Goal: Information Seeking & Learning: Learn about a topic

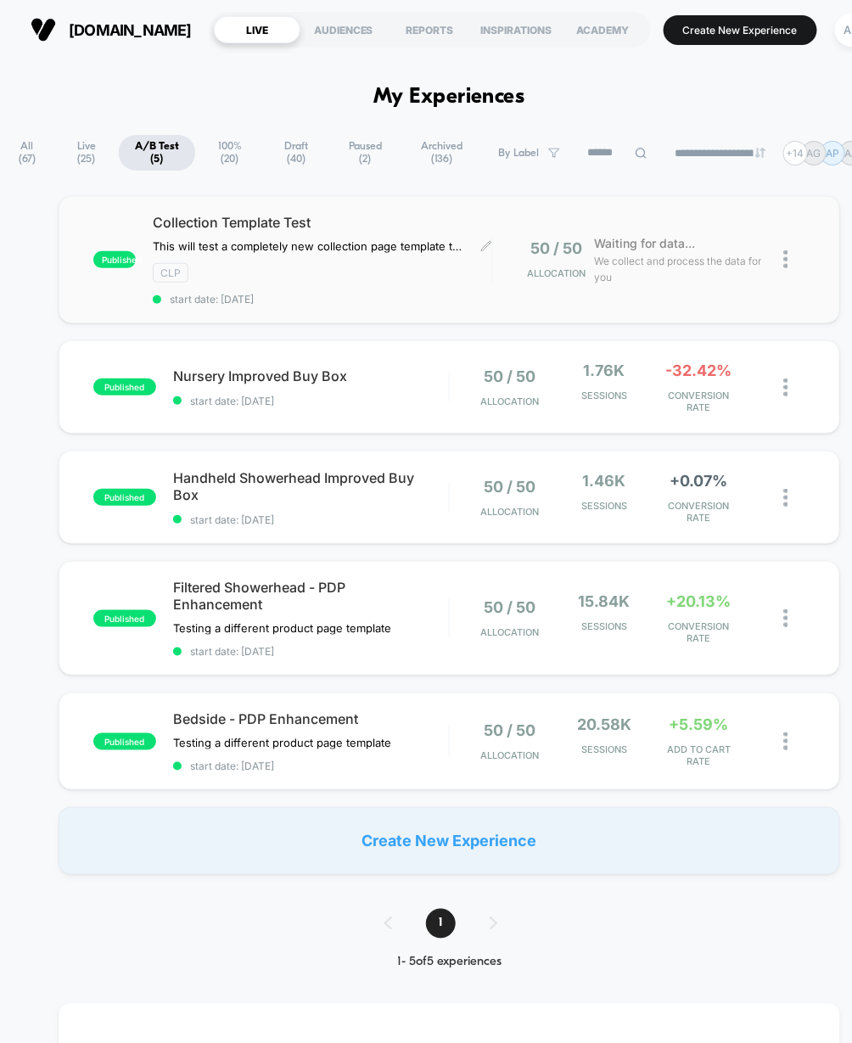
click at [403, 265] on div "CLP" at bounding box center [322, 273] width 339 height 20
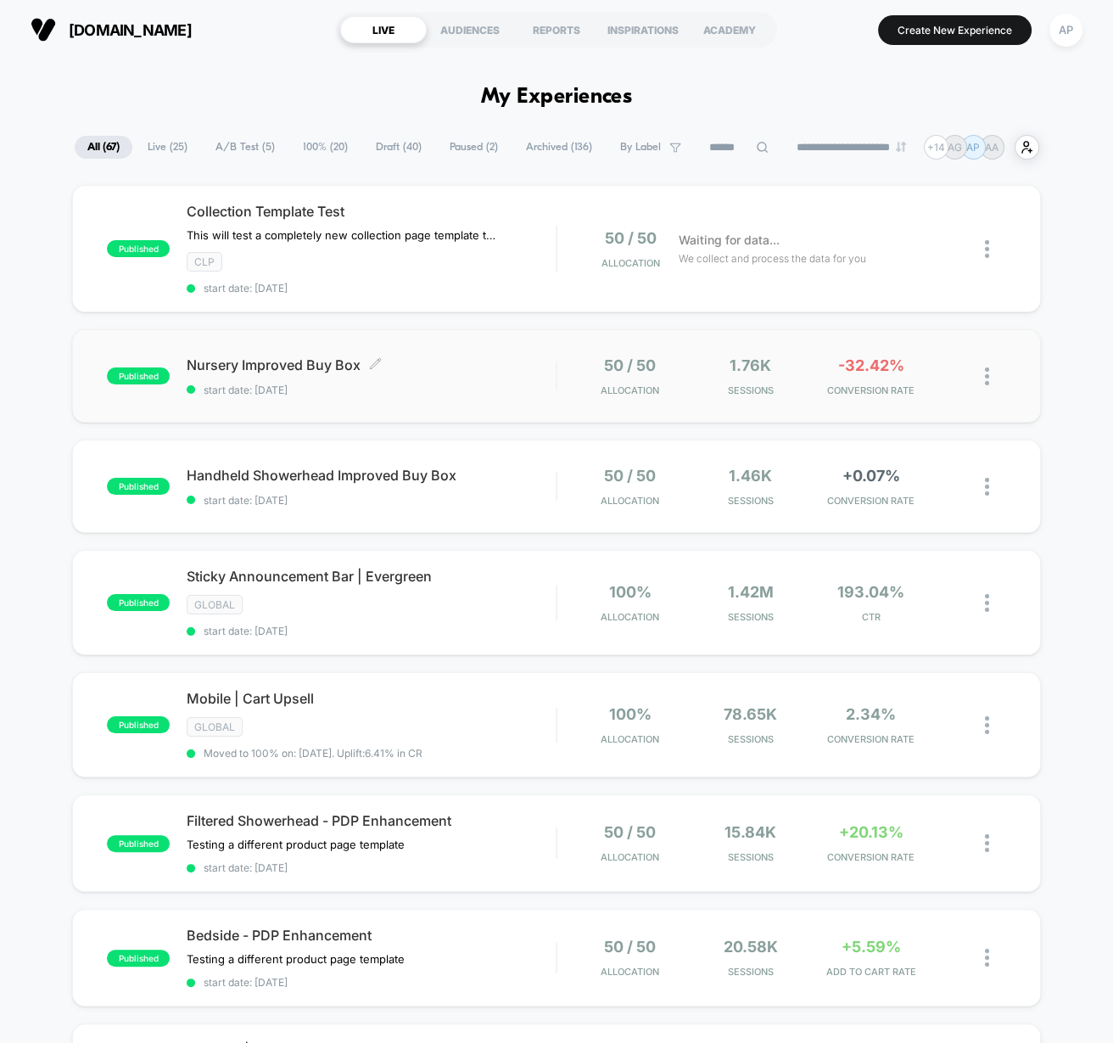
click at [520, 391] on span "start date: [DATE]" at bounding box center [371, 389] width 369 height 13
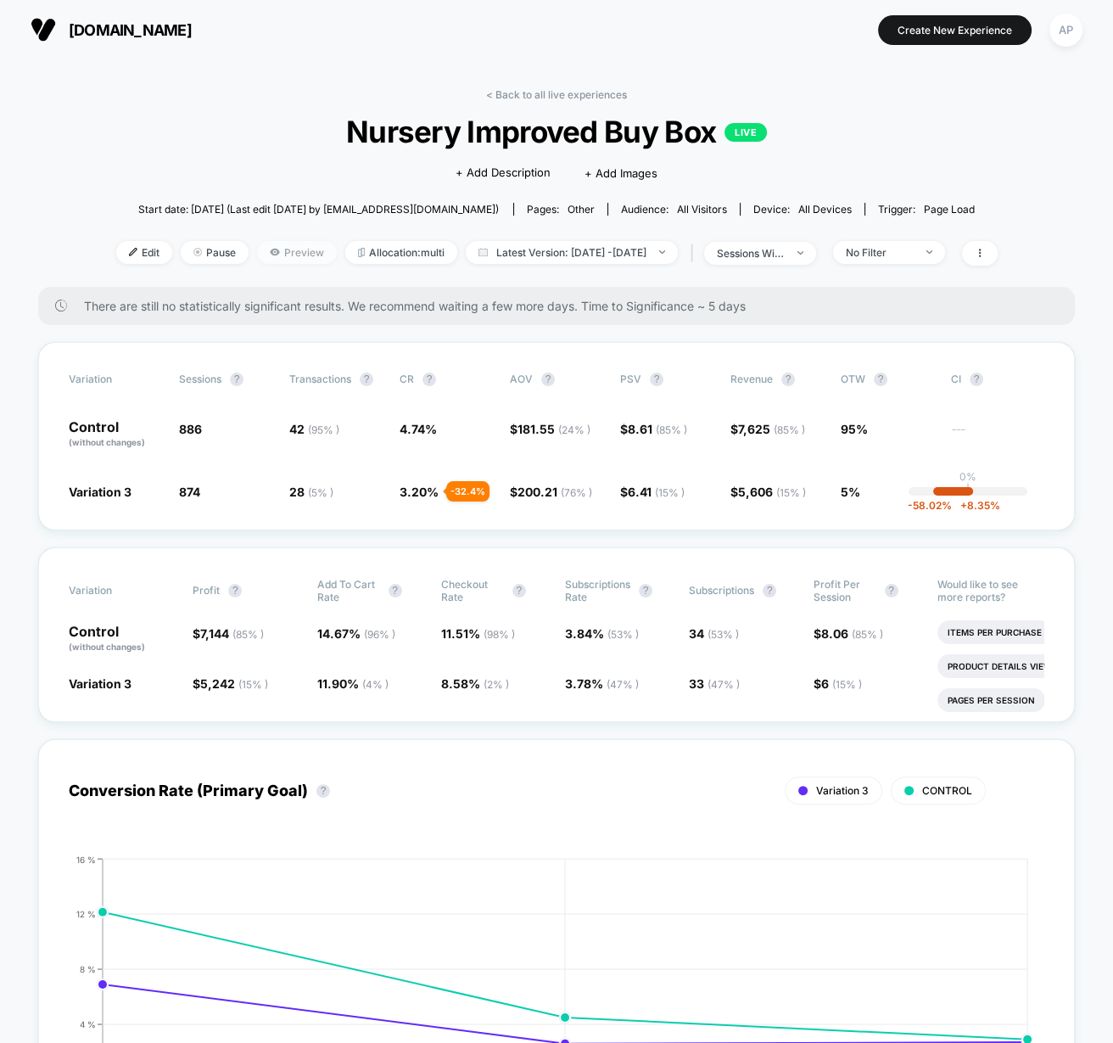
click at [270, 247] on icon at bounding box center [275, 252] width 10 height 10
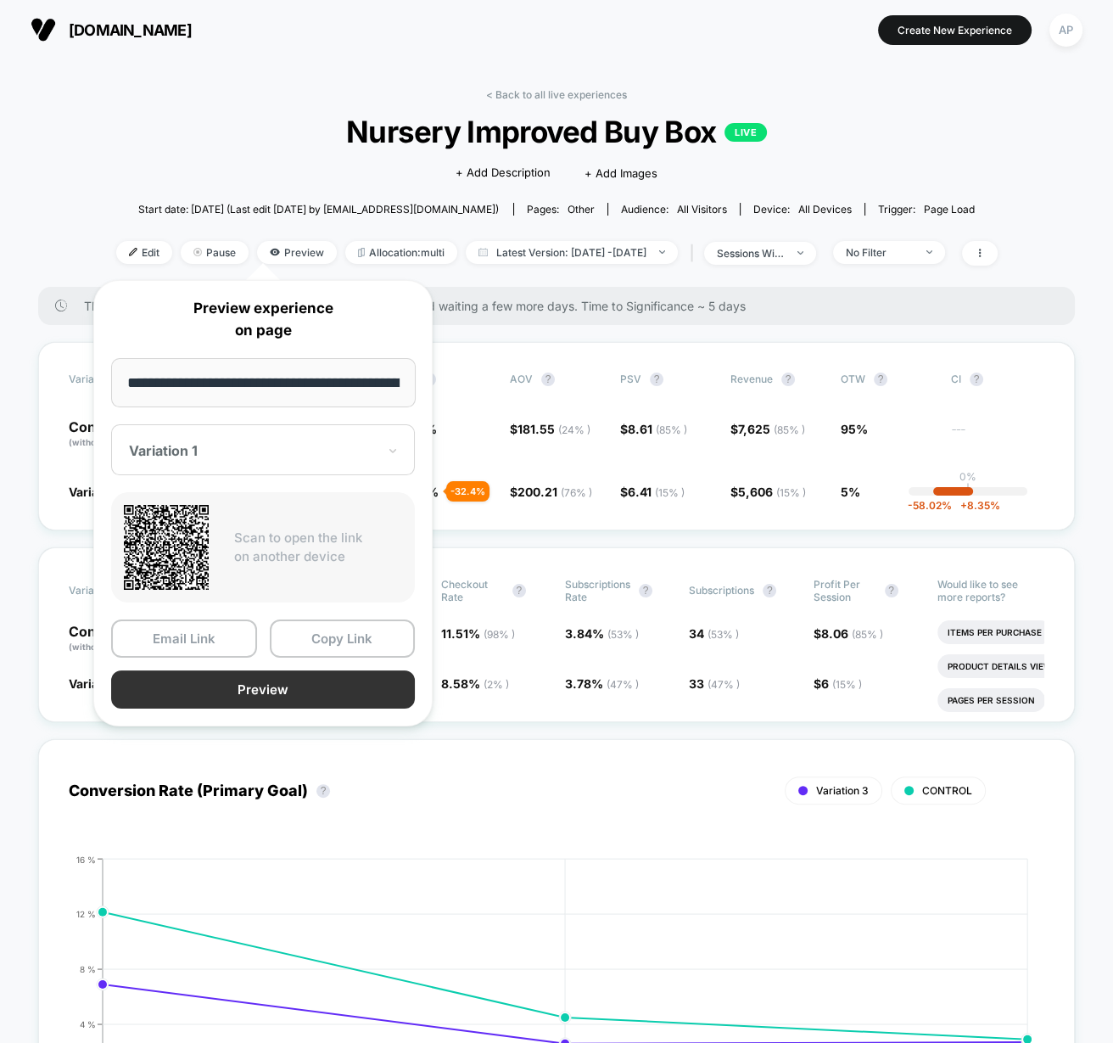
click at [255, 686] on button "Preview" at bounding box center [263, 689] width 304 height 38
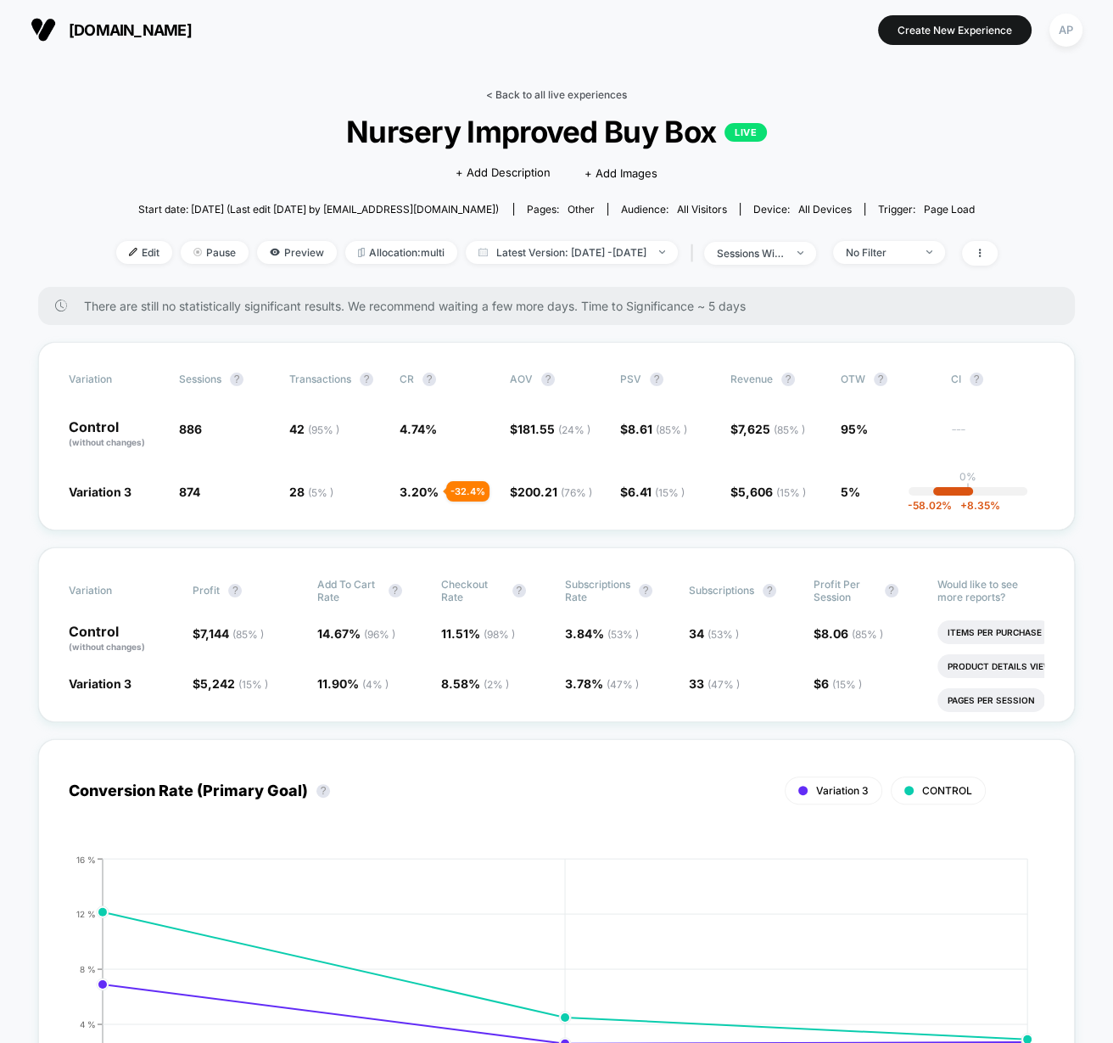
click at [544, 93] on link "< Back to all live experiences" at bounding box center [556, 94] width 141 height 13
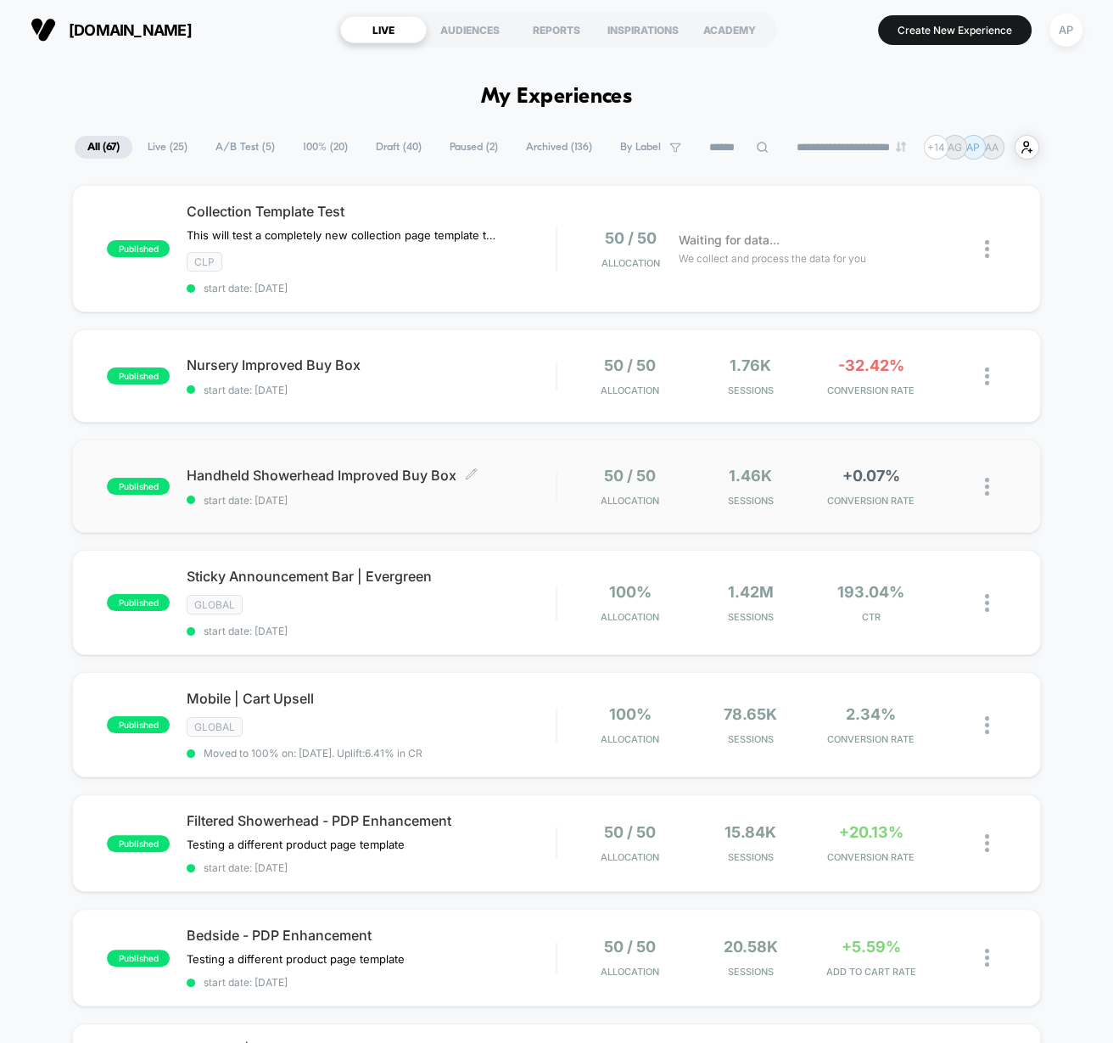
click at [493, 494] on span "start date: [DATE]" at bounding box center [371, 500] width 369 height 13
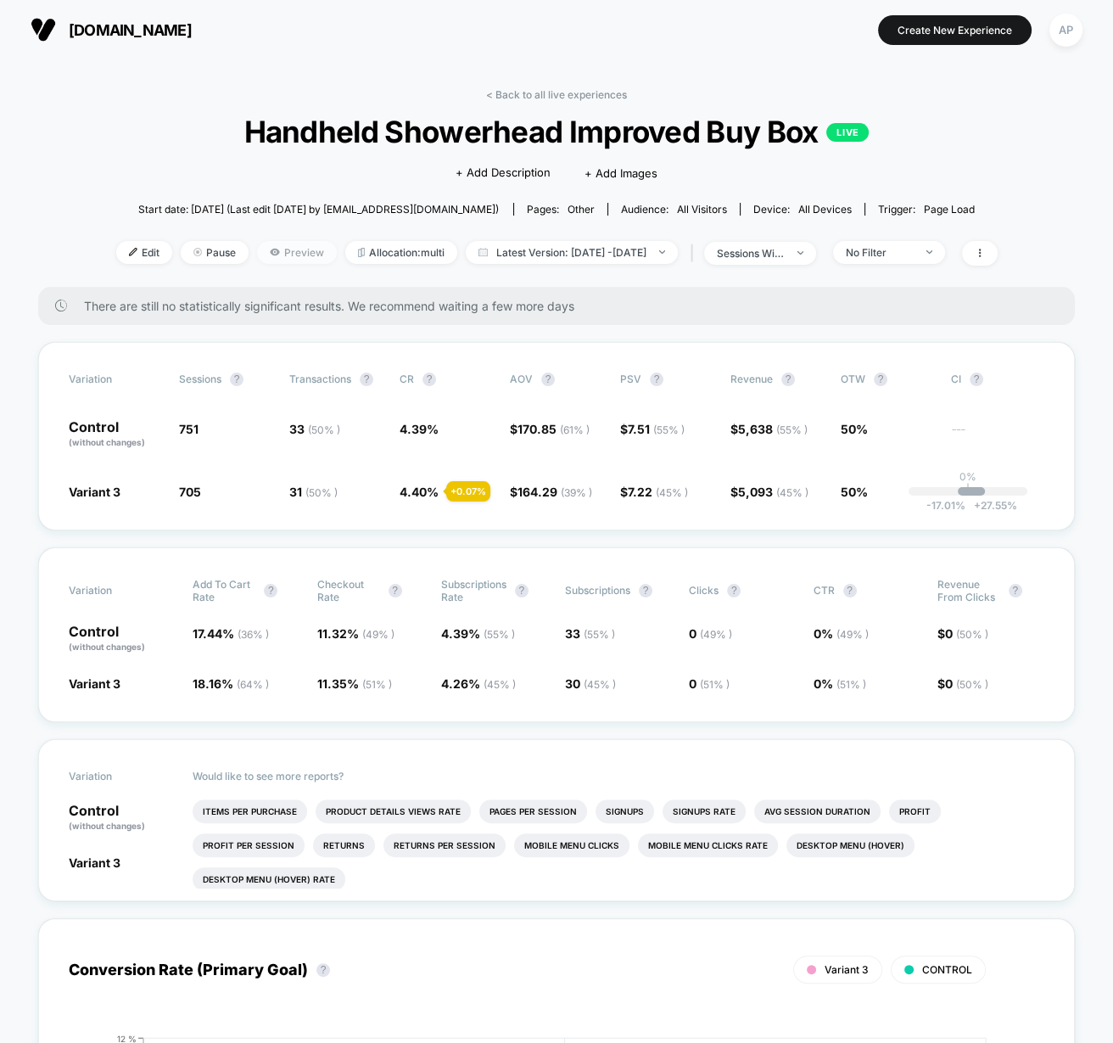
click at [284, 251] on span "Preview" at bounding box center [297, 252] width 80 height 23
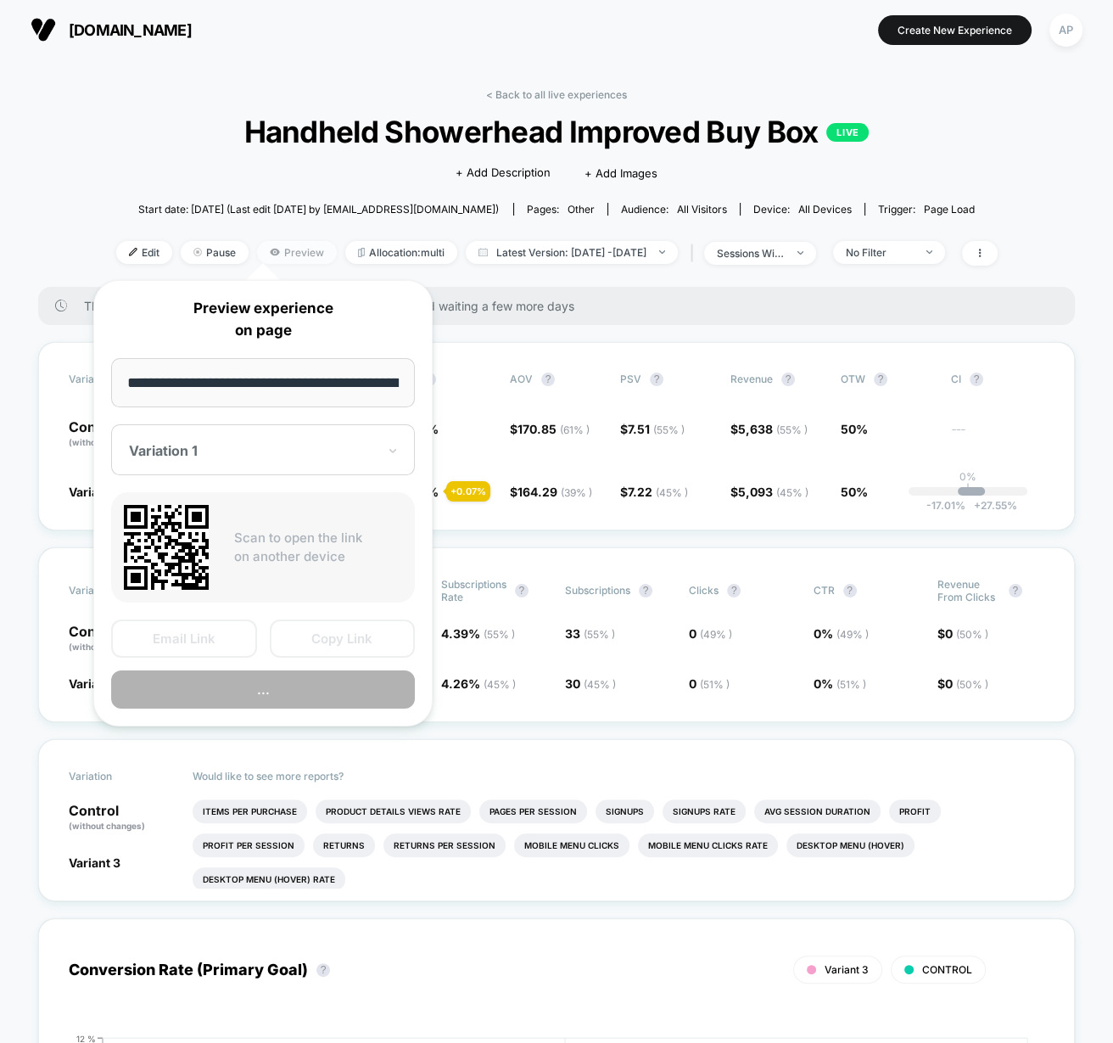
scroll to position [0, 132]
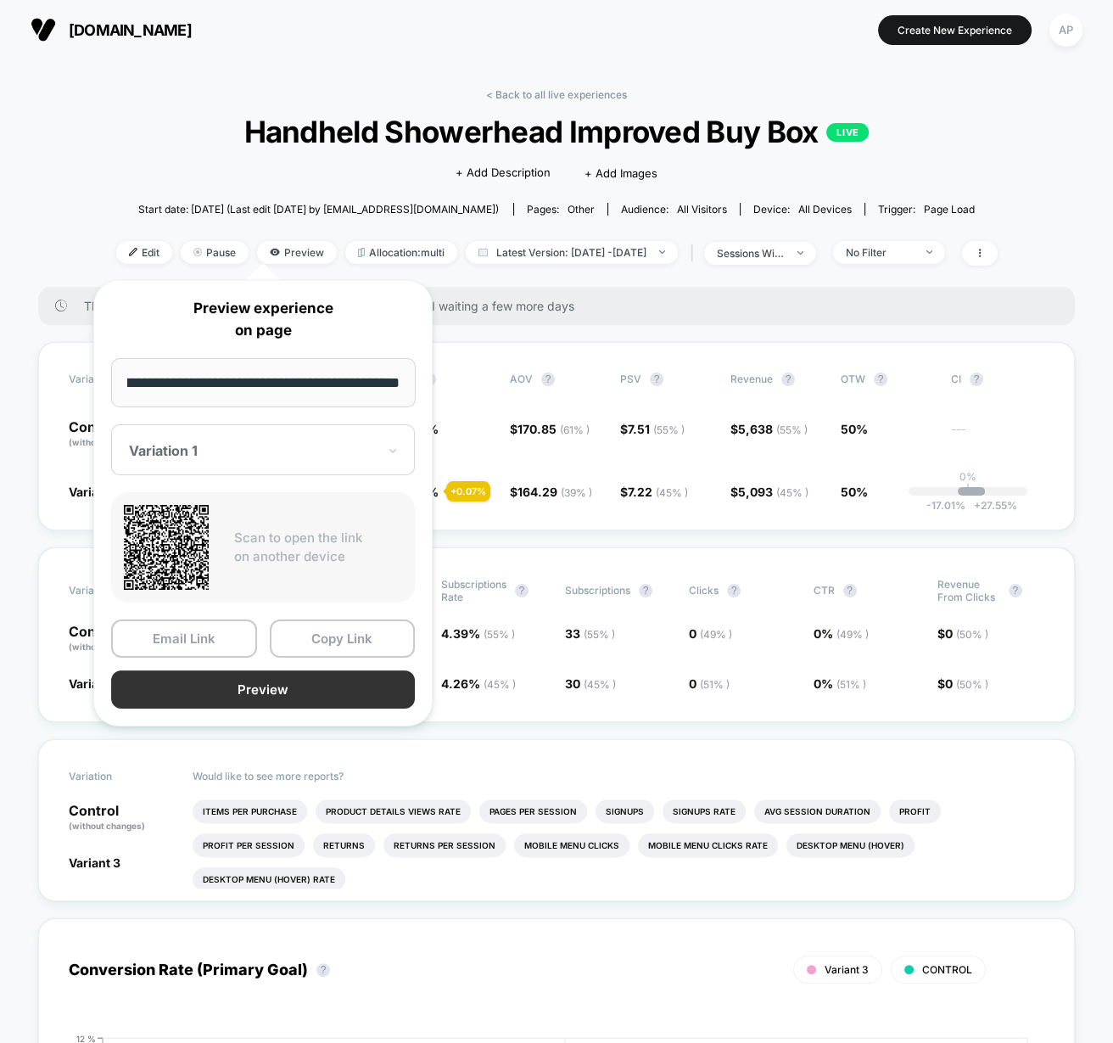
click at [276, 681] on button "Preview" at bounding box center [263, 689] width 304 height 38
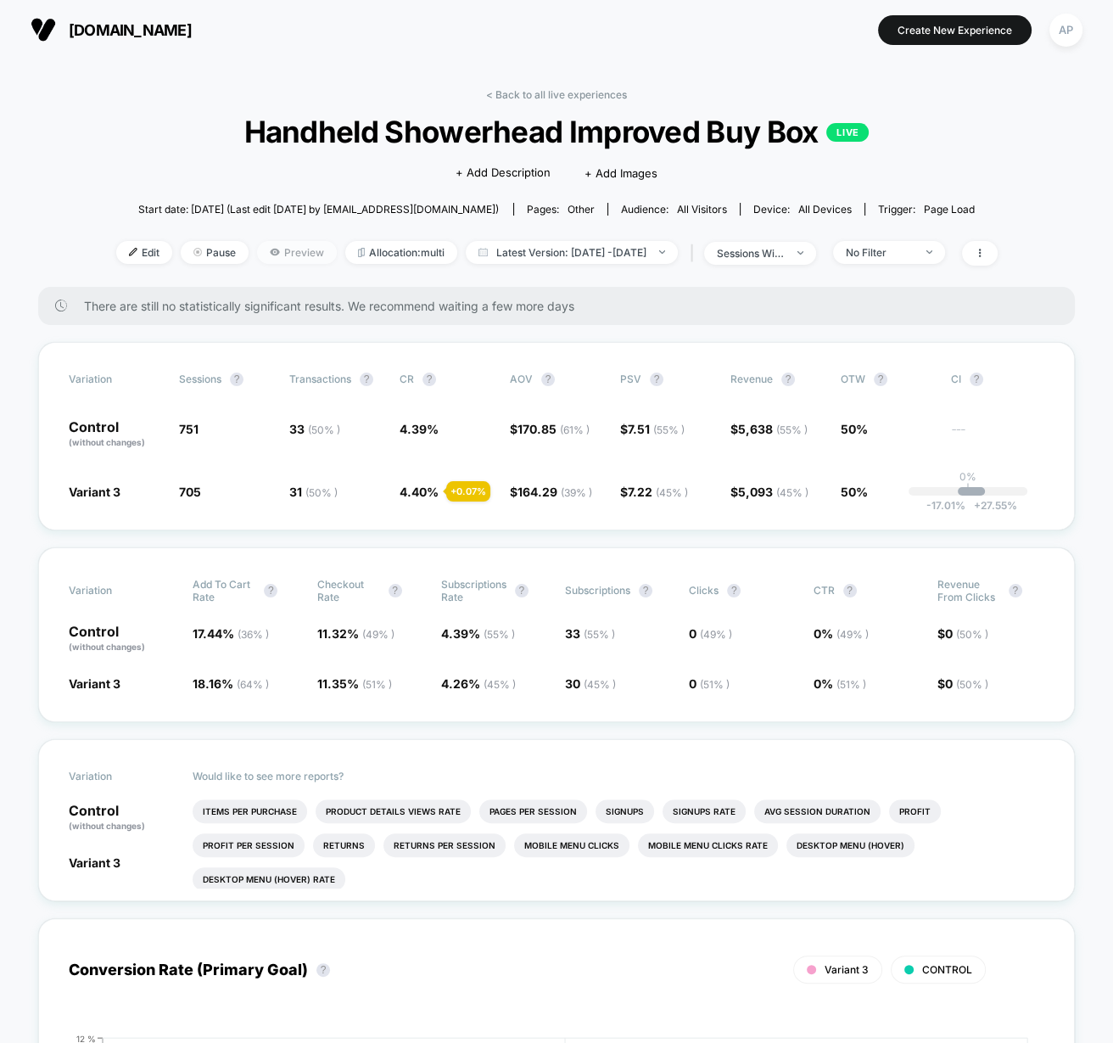
click at [268, 253] on span "Preview" at bounding box center [297, 252] width 80 height 23
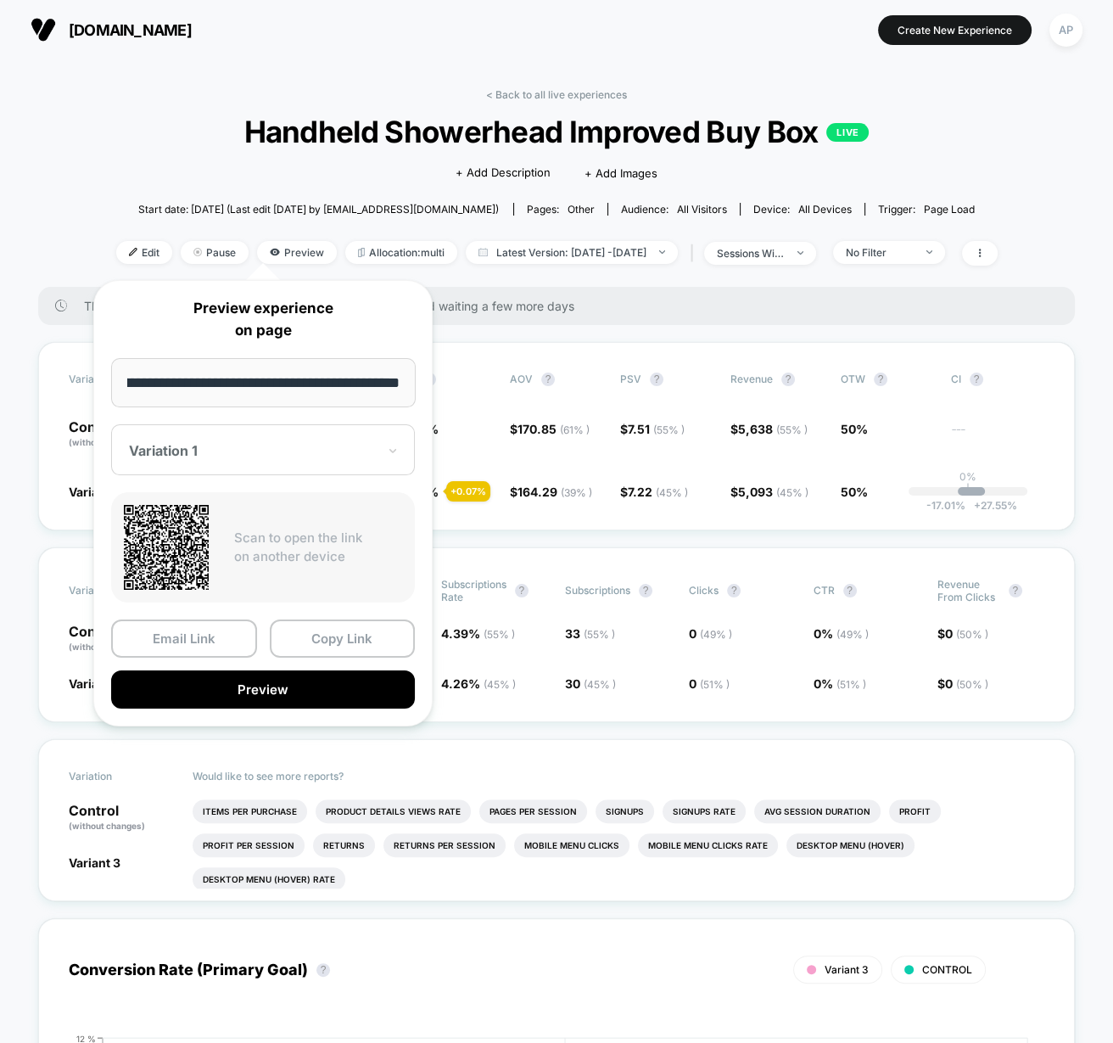
click at [176, 445] on div at bounding box center [253, 450] width 248 height 17
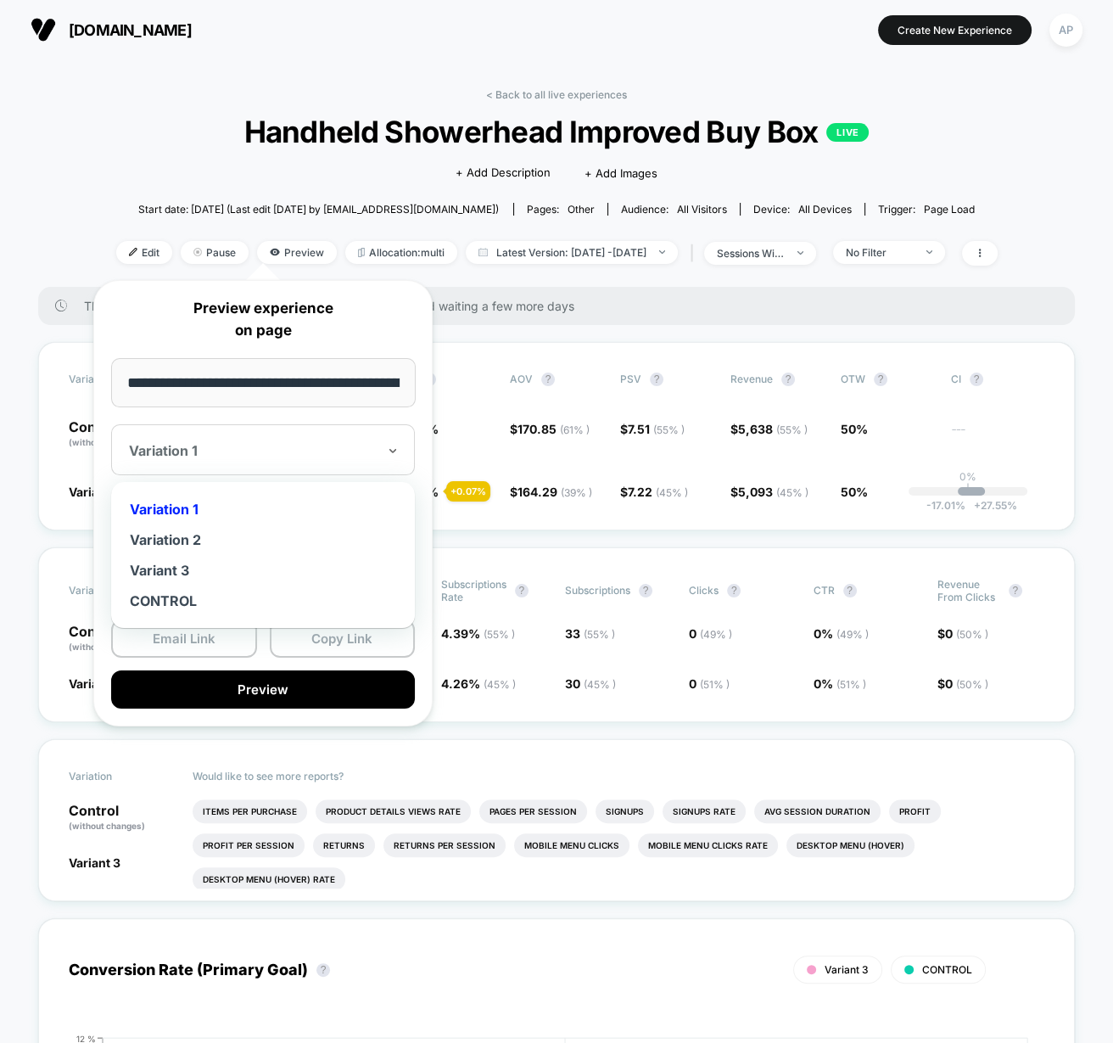
click at [178, 534] on div "Variation 2" at bounding box center [263, 539] width 287 height 31
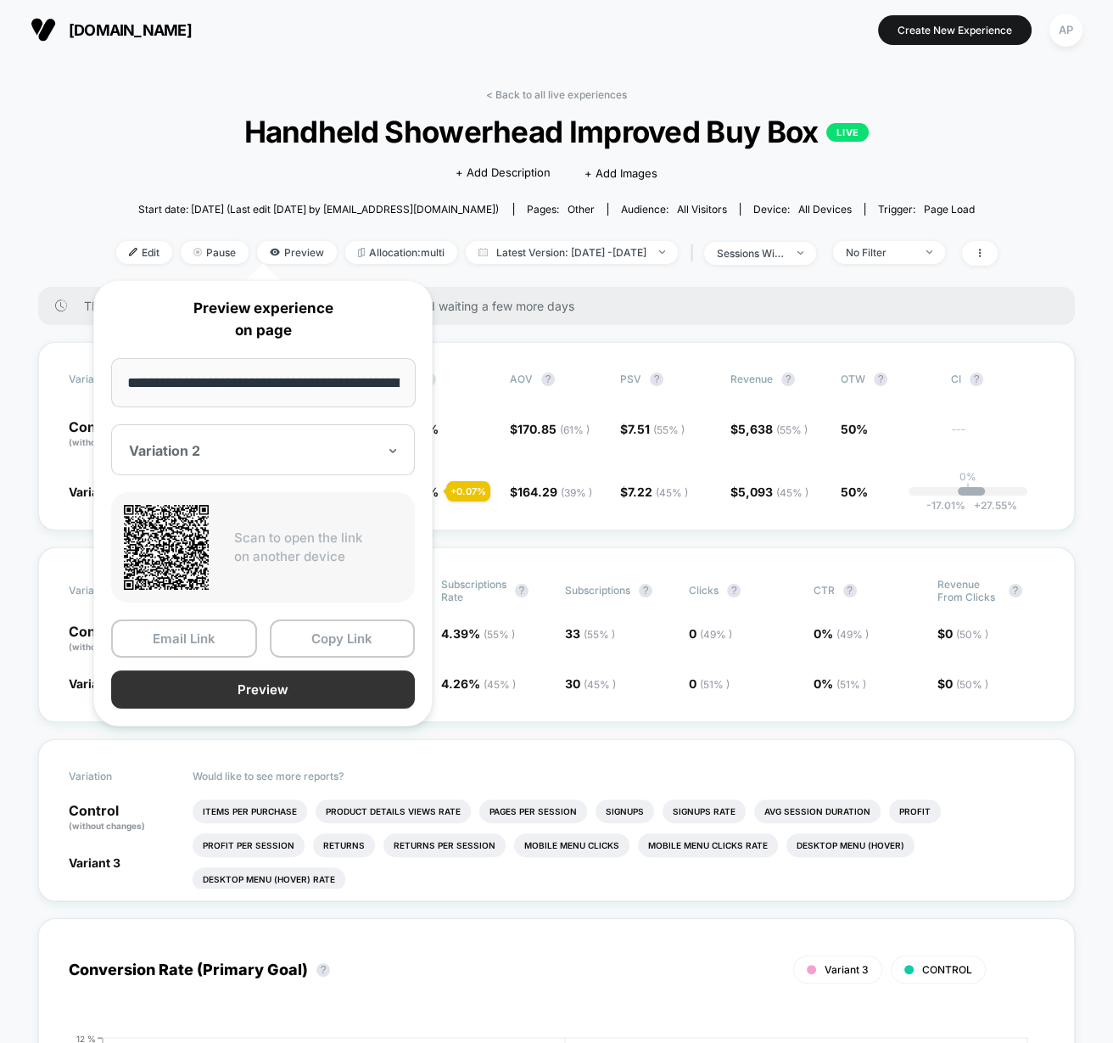
click at [202, 679] on button "Preview" at bounding box center [263, 689] width 304 height 38
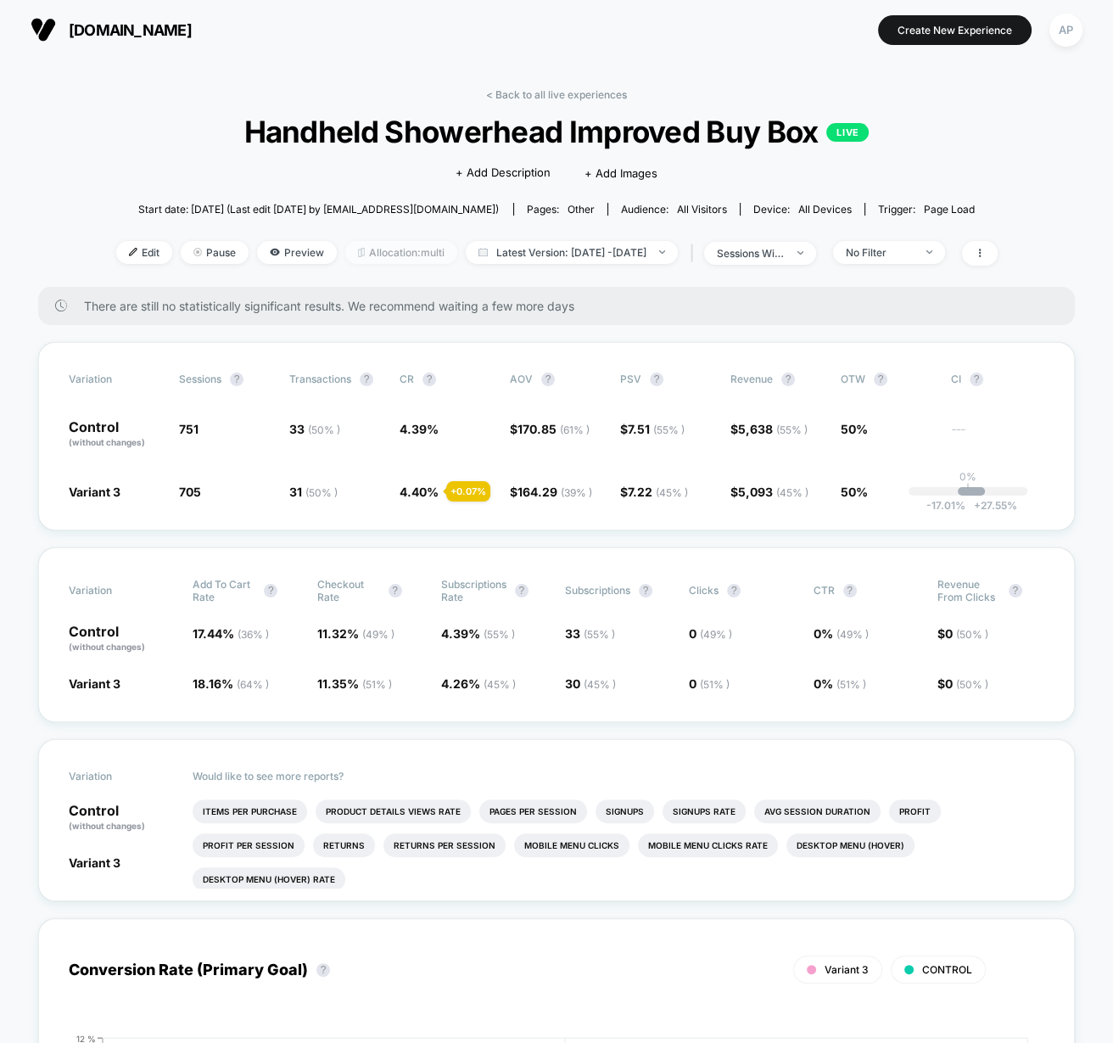
click at [391, 253] on span "Allocation: multi" at bounding box center [401, 252] width 112 height 23
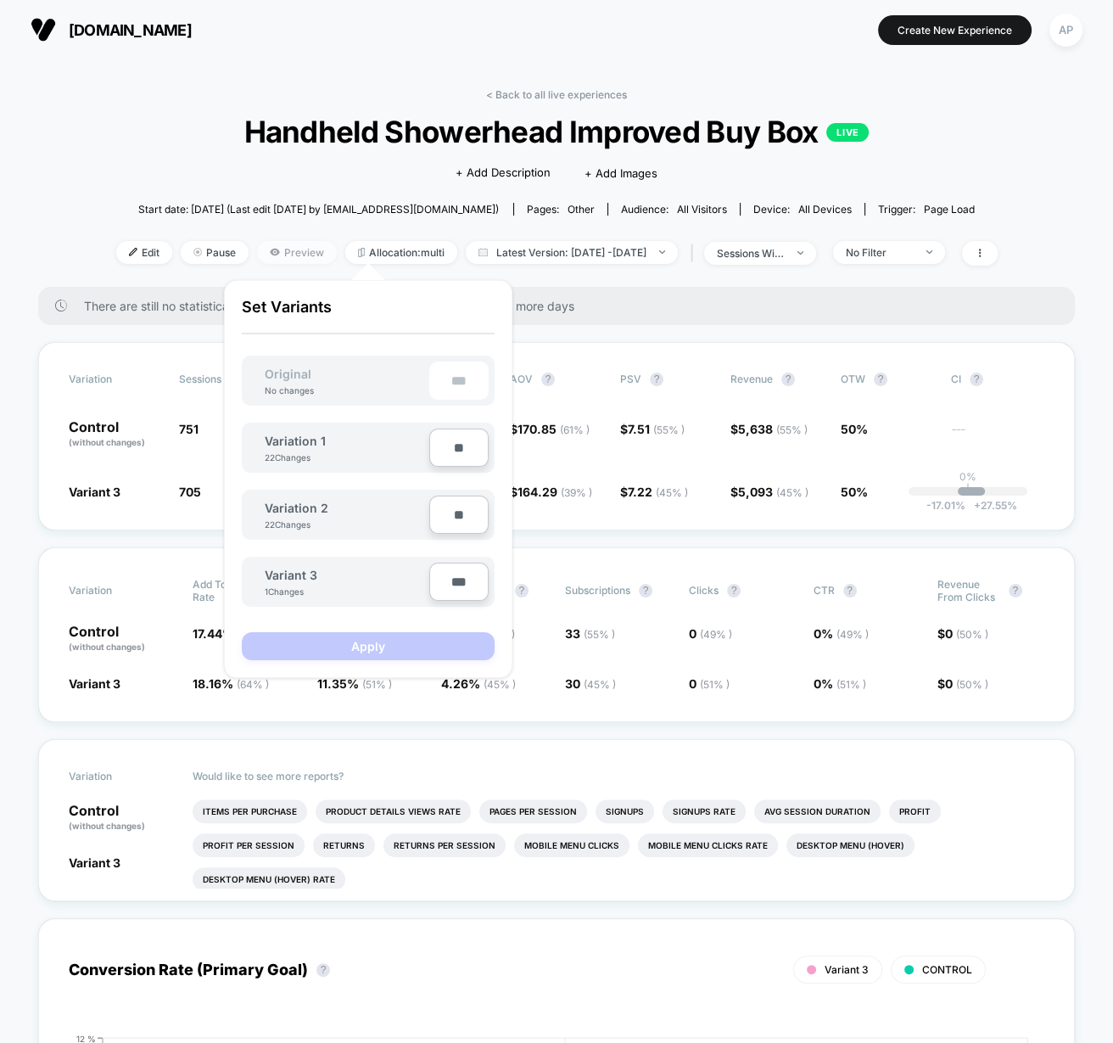
drag, startPoint x: 236, startPoint y: 154, endPoint x: 266, endPoint y: 249, distance: 98.7
click at [236, 154] on div "< Back to all live experiences Handheld Showerhead Improved Buy Box LIVE Click …" at bounding box center [557, 187] width 882 height 199
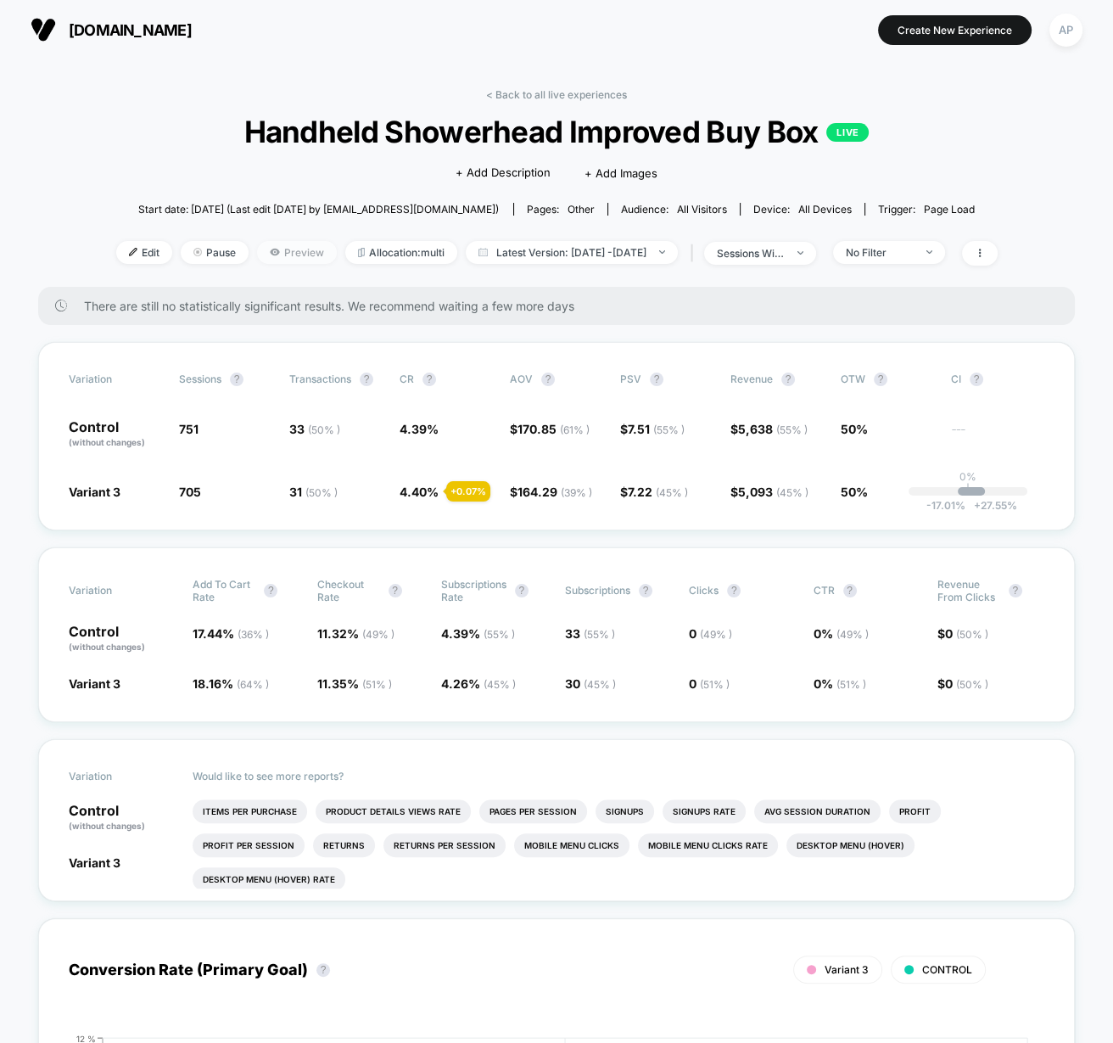
click at [267, 255] on span "Preview" at bounding box center [297, 252] width 80 height 23
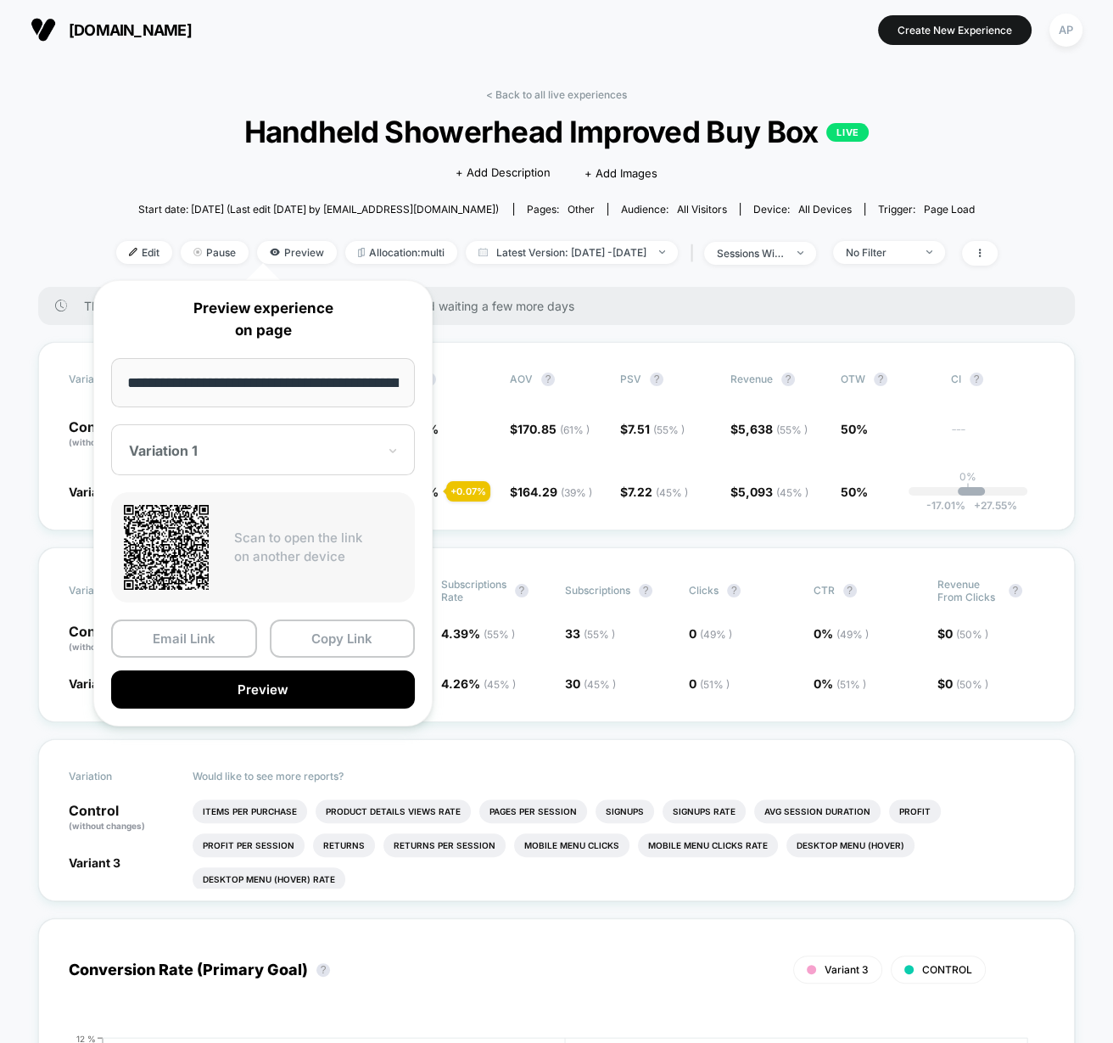
scroll to position [0, 132]
click at [207, 456] on div at bounding box center [253, 450] width 248 height 17
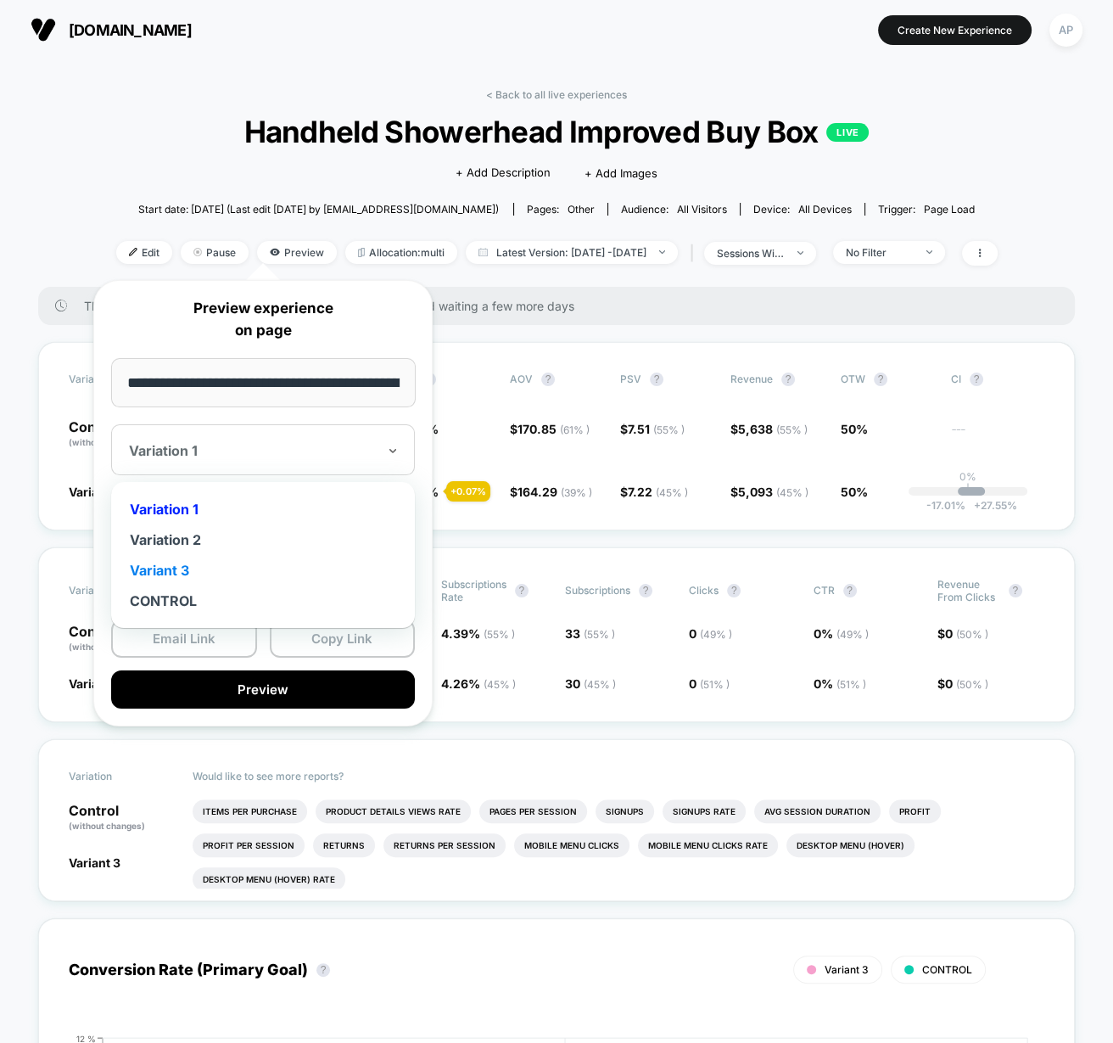
click at [202, 568] on div "Variant 3" at bounding box center [263, 570] width 287 height 31
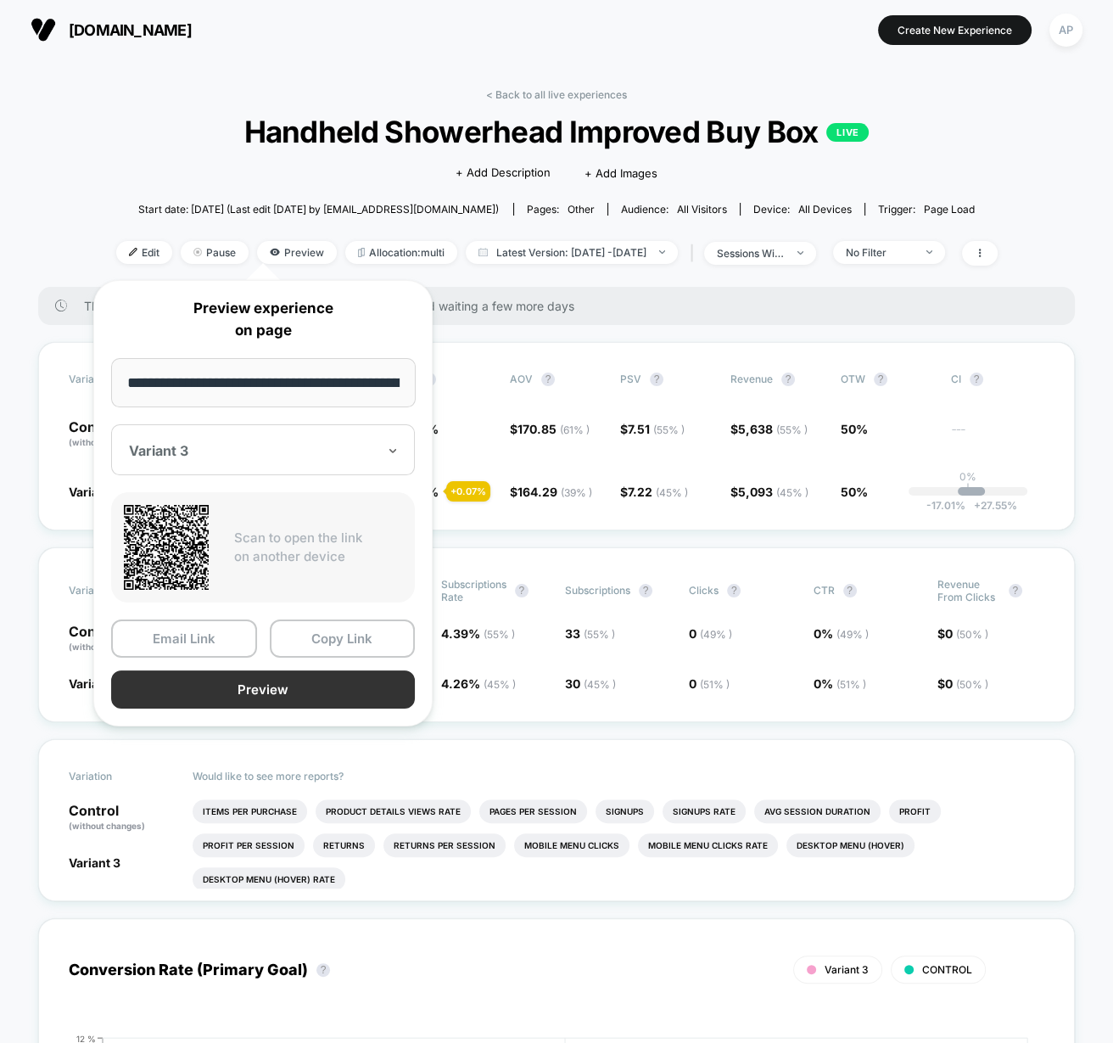
click at [299, 686] on button "Preview" at bounding box center [263, 689] width 304 height 38
